Goal: Find contact information: Find contact information

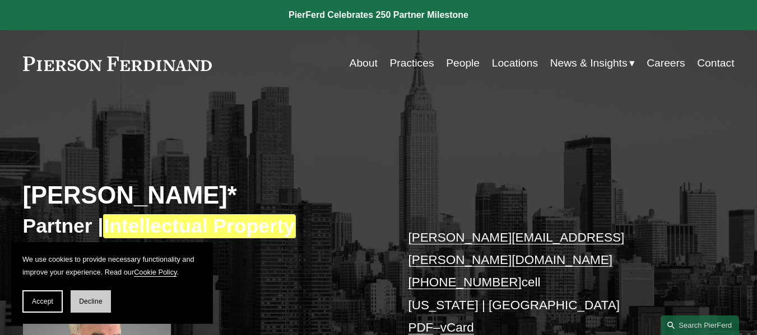
click at [87, 305] on span "Decline" at bounding box center [91, 302] width 24 height 8
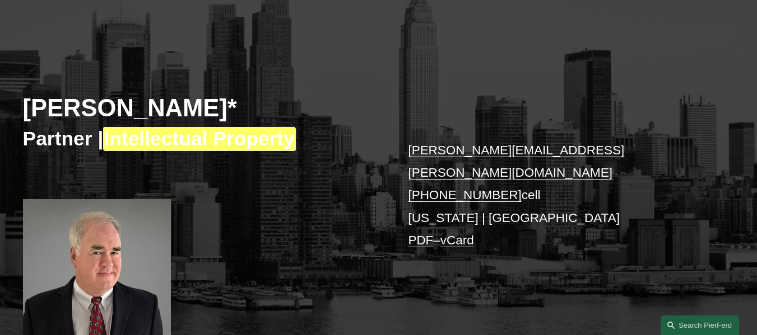
scroll to position [112, 0]
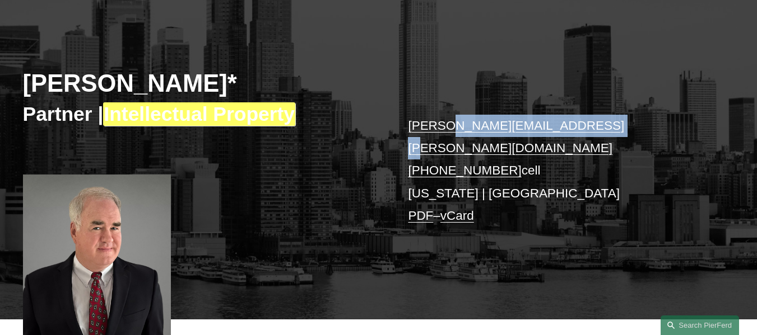
copy link "y.ambroziak@pierferd.com"
copy link "jeffrey.ambroziak@pierferd.com"
copy div "jeffrey.ambroziak@pierferd.com"
drag, startPoint x: 608, startPoint y: 125, endPoint x: 391, endPoint y: 136, distance: 216.4
click at [391, 136] on div "Jeffrey Ambroziak* Partner | Intellectual Property jeffrey.ambroziak@pierferd.c…" at bounding box center [378, 163] width 757 height 312
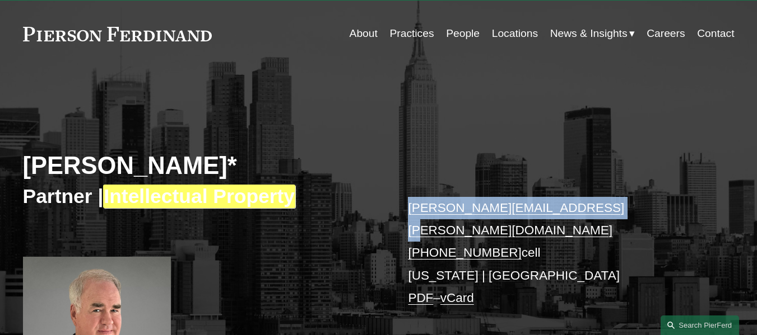
scroll to position [0, 0]
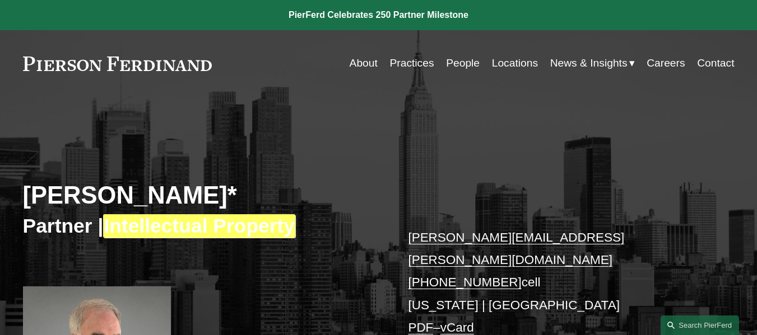
click at [32, 200] on h2 "Jeffrey Ambroziak*" at bounding box center [201, 196] width 356 height 30
drag, startPoint x: 32, startPoint y: 200, endPoint x: 157, endPoint y: 198, distance: 124.9
click at [157, 198] on h2 "Jeffrey Ambroziak*" at bounding box center [201, 196] width 356 height 30
copy h2 "Jeffrey Ambroziak"
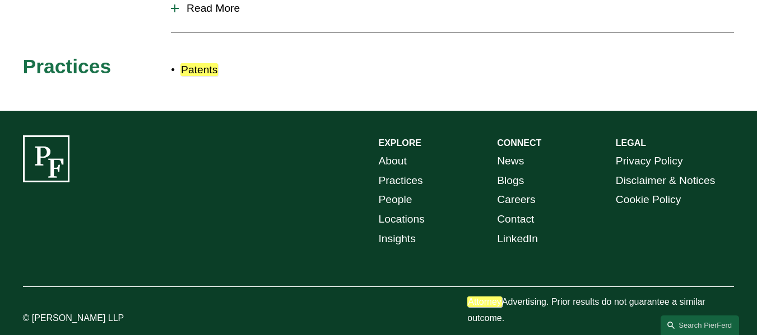
scroll to position [618, 0]
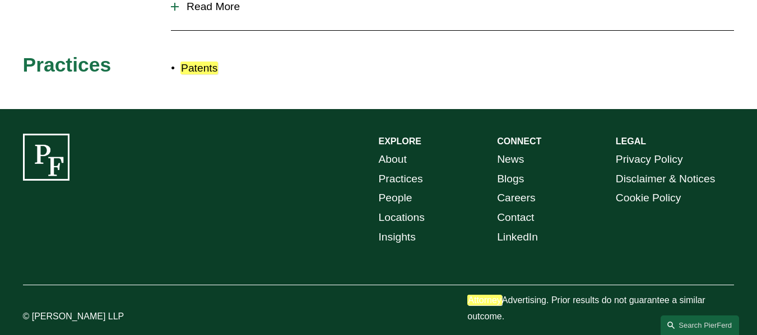
click at [41, 309] on p "© [PERSON_NAME] LLP" at bounding box center [97, 317] width 148 height 16
copy p "[PERSON_NAME] LLP"
drag, startPoint x: 41, startPoint y: 305, endPoint x: 543, endPoint y: 70, distance: 554.4
click at [129, 309] on p "© [PERSON_NAME] LLP" at bounding box center [97, 317] width 148 height 16
copy div "[PERSON_NAME] LLP"
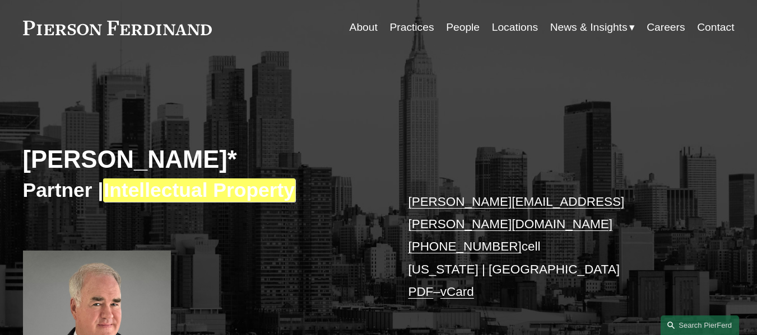
scroll to position [56, 0]
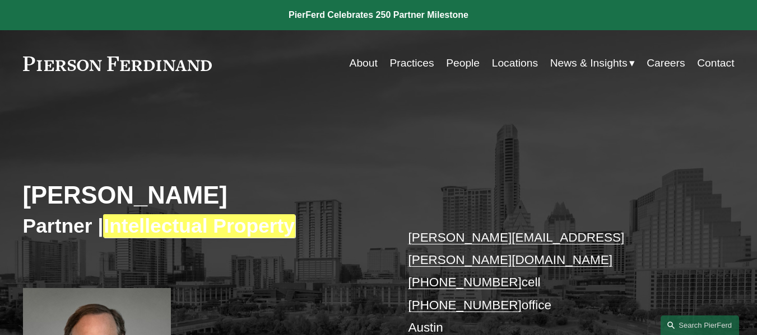
scroll to position [56, 0]
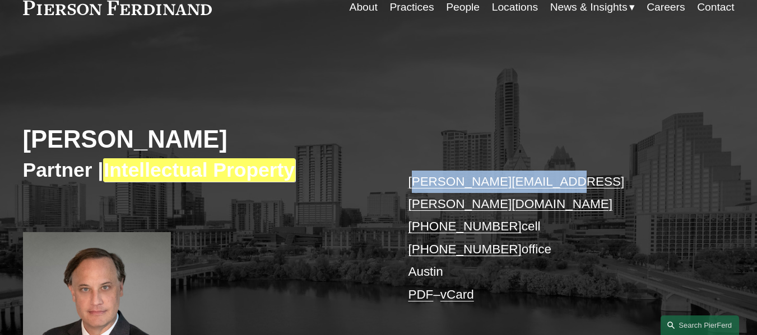
copy link "[EMAIL_ADDRESS][PERSON_NAME][DOMAIN_NAME]"
copy link "[PERSON_NAME][EMAIL_ADDRESS][PERSON_NAME][DOMAIN_NAME]"
drag, startPoint x: 565, startPoint y: 183, endPoint x: 404, endPoint y: 176, distance: 160.3
click at [404, 176] on div "[PERSON_NAME] Partner | Intellectual Property [PERSON_NAME][EMAIL_ADDRESS][PERS…" at bounding box center [378, 222] width 757 height 319
copy link "[PERSON_NAME][EMAIL_ADDRESS][PERSON_NAME][DOMAIN_NAME]"
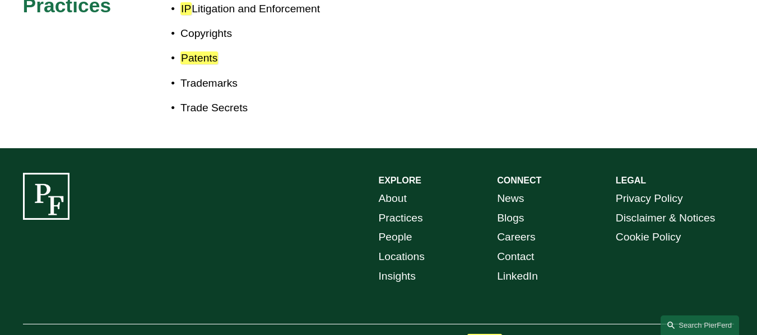
scroll to position [722, 0]
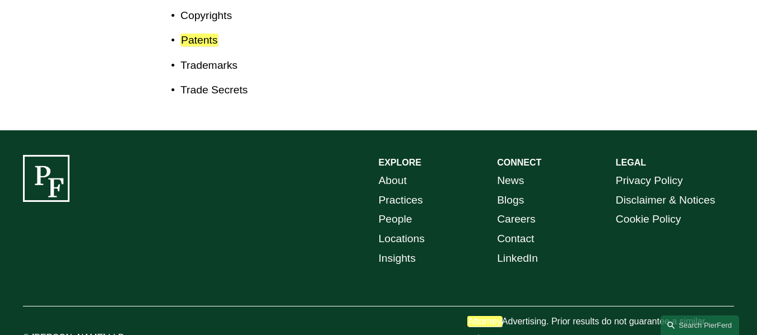
click at [50, 330] on p "© [PERSON_NAME] LLP" at bounding box center [97, 338] width 148 height 16
copy p "[PERSON_NAME]"
drag, startPoint x: 49, startPoint y: 304, endPoint x: 77, endPoint y: 305, distance: 27.5
click at [77, 330] on p "© [PERSON_NAME] LLP" at bounding box center [97, 338] width 148 height 16
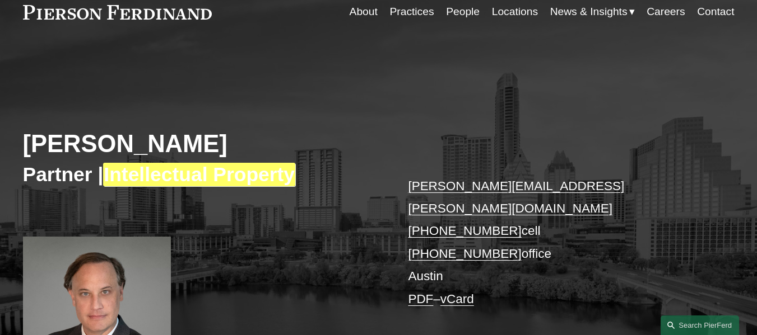
scroll to position [50, 0]
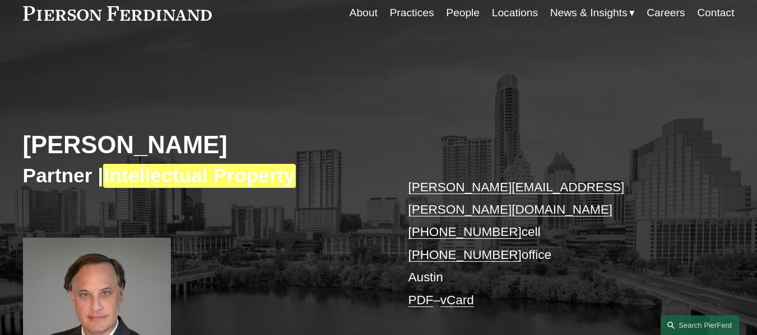
click at [59, 147] on h2 "[PERSON_NAME]" at bounding box center [201, 145] width 356 height 30
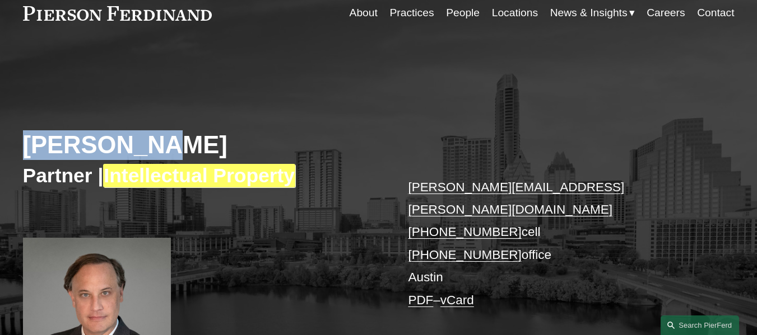
drag, startPoint x: 59, startPoint y: 147, endPoint x: 105, endPoint y: 147, distance: 45.4
click at [105, 147] on h2 "[PERSON_NAME]" at bounding box center [201, 145] width 356 height 30
copy h2 "[PERSON_NAME]"
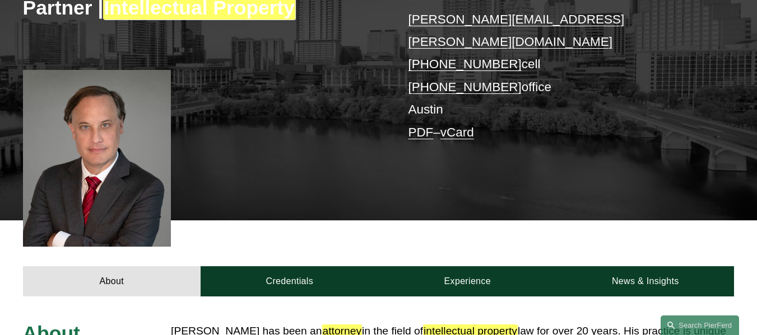
scroll to position [386, 0]
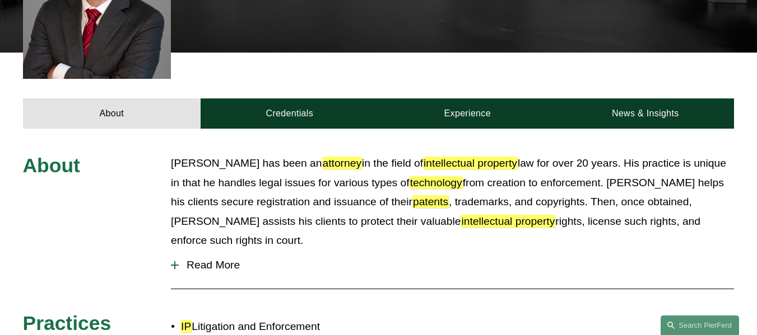
click at [200, 259] on span "Read More" at bounding box center [456, 265] width 555 height 12
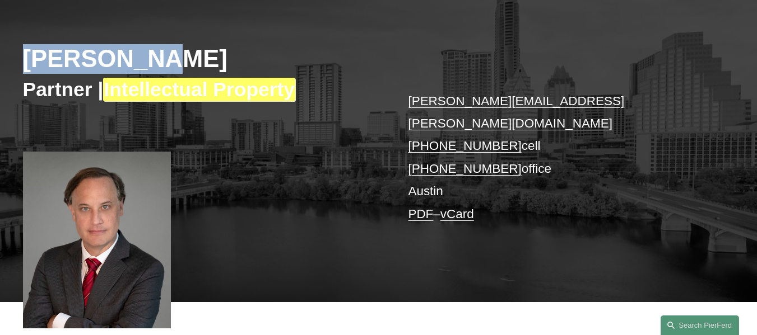
scroll to position [50, 0]
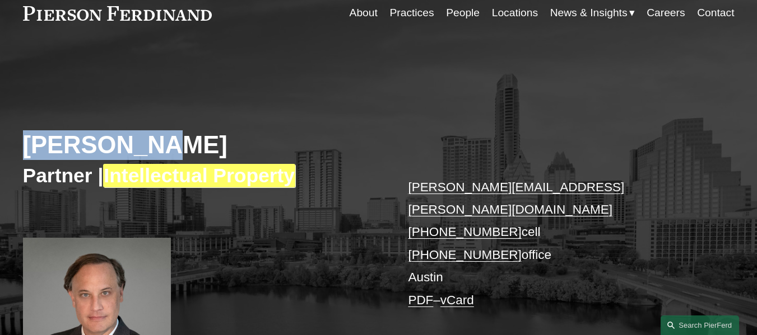
copy h2 "[PERSON_NAME]"
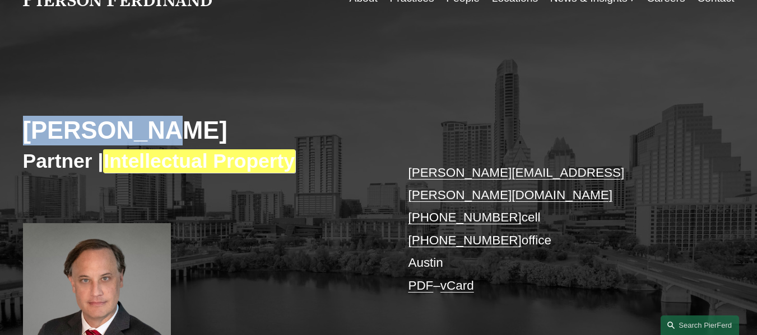
scroll to position [0, 0]
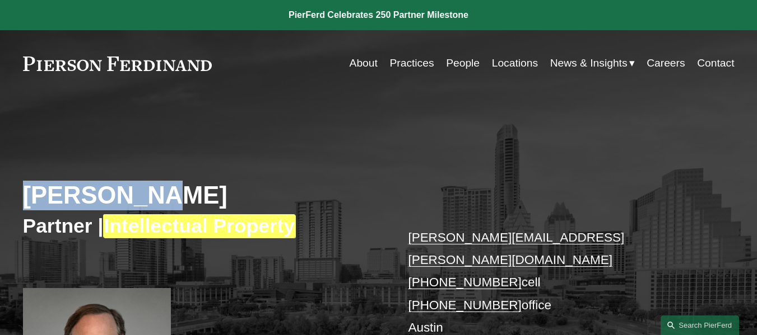
copy h2 "[PERSON_NAME]"
click at [79, 190] on h2 "[PERSON_NAME]" at bounding box center [201, 196] width 356 height 30
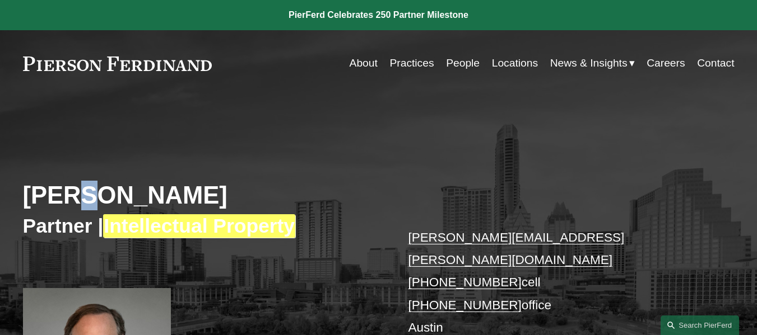
click at [79, 190] on h2 "[PERSON_NAME]" at bounding box center [201, 196] width 356 height 30
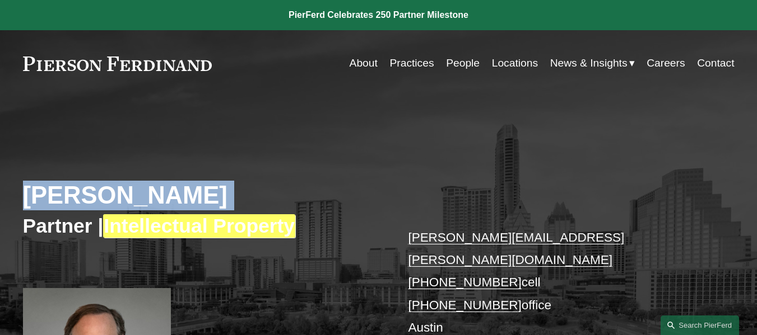
click at [79, 190] on h2 "[PERSON_NAME]" at bounding box center [201, 196] width 356 height 30
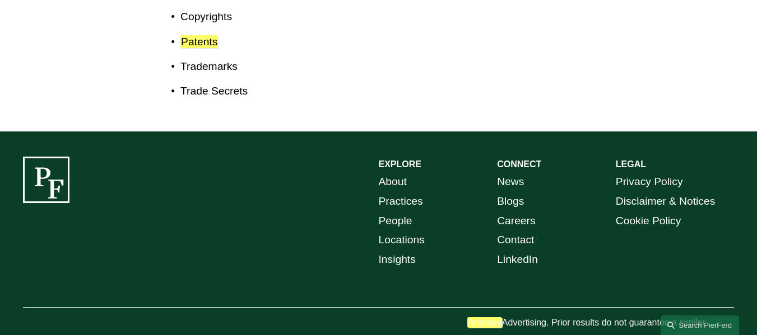
scroll to position [1086, 0]
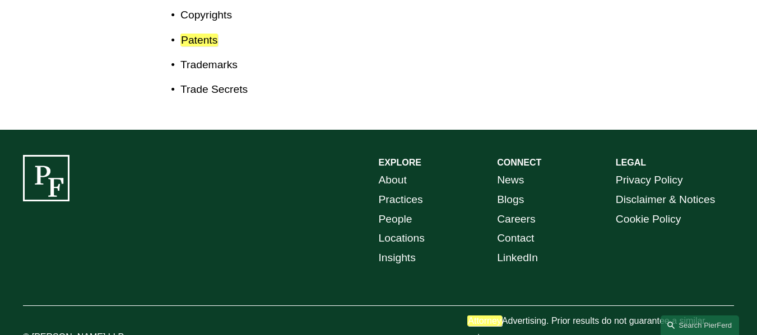
click at [45, 330] on p "© [PERSON_NAME] LLP" at bounding box center [97, 338] width 148 height 16
copy div "[PERSON_NAME] LLP"
drag, startPoint x: 90, startPoint y: 303, endPoint x: 126, endPoint y: 299, distance: 36.1
click at [126, 330] on p "© [PERSON_NAME] LLP" at bounding box center [97, 338] width 148 height 16
